Goal: Task Accomplishment & Management: Manage account settings

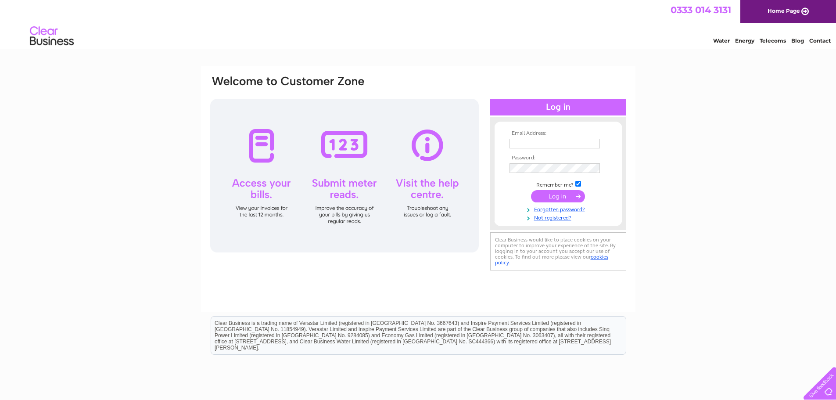
type input "[EMAIL_ADDRESS][DOMAIN_NAME]"
click at [560, 196] on input "submit" at bounding box center [558, 196] width 54 height 12
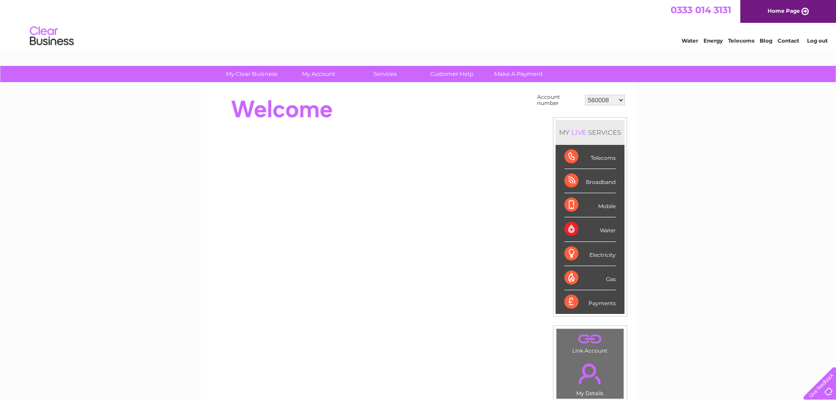
click at [595, 158] on div "Telecoms" at bounding box center [589, 157] width 51 height 24
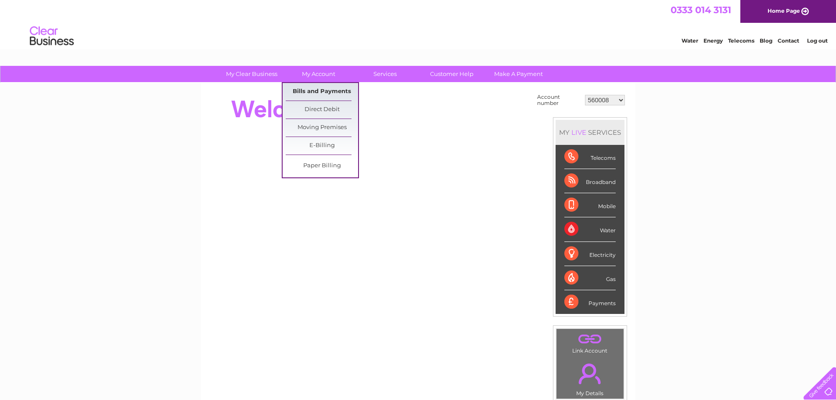
click at [323, 90] on link "Bills and Payments" at bounding box center [322, 92] width 72 height 18
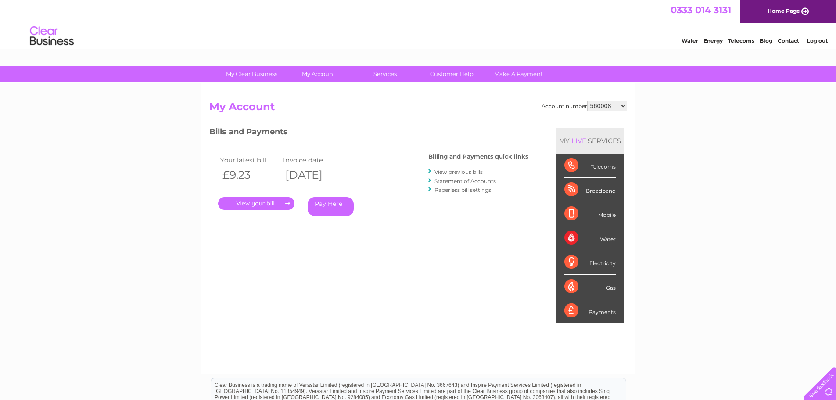
click at [622, 104] on select "560008 30317095 30317118 30317123" at bounding box center [607, 105] width 40 height 11
select select "30317123"
click at [587, 100] on select "560008 30317095 30317118 30317123" at bounding box center [607, 105] width 40 height 11
click at [258, 201] on link "." at bounding box center [256, 203] width 76 height 13
